Goal: Information Seeking & Learning: Learn about a topic

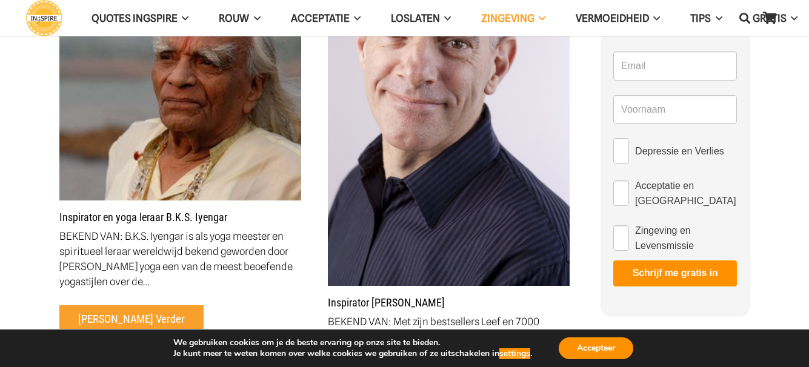
scroll to position [364, 0]
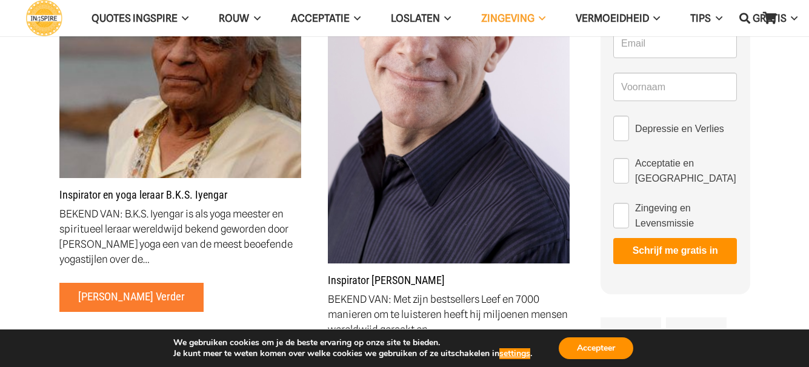
click at [83, 307] on link "[PERSON_NAME] verder" at bounding box center [131, 297] width 145 height 29
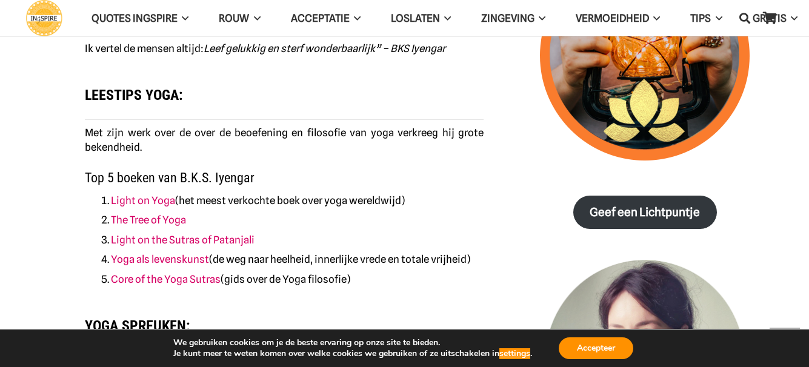
scroll to position [921, 0]
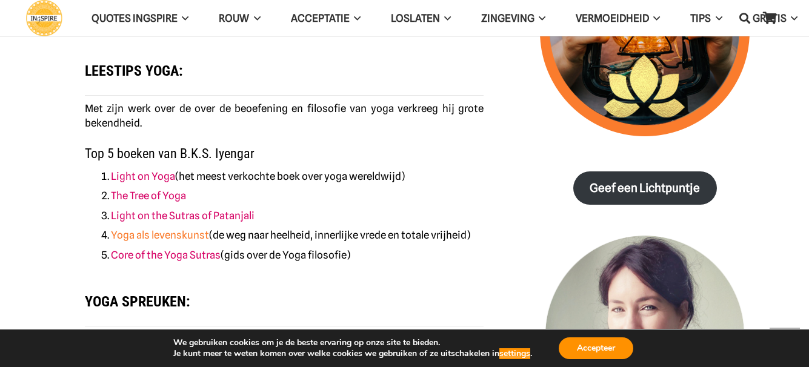
click at [195, 235] on link "Yoga als levenskunst" at bounding box center [160, 235] width 98 height 12
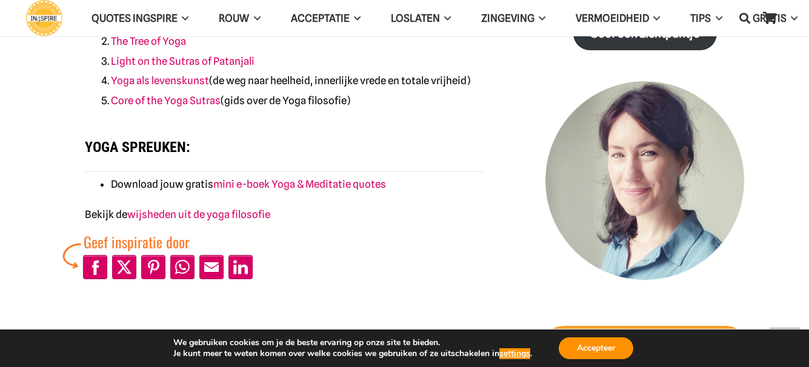
scroll to position [1091, 0]
